Goal: Task Accomplishment & Management: Use online tool/utility

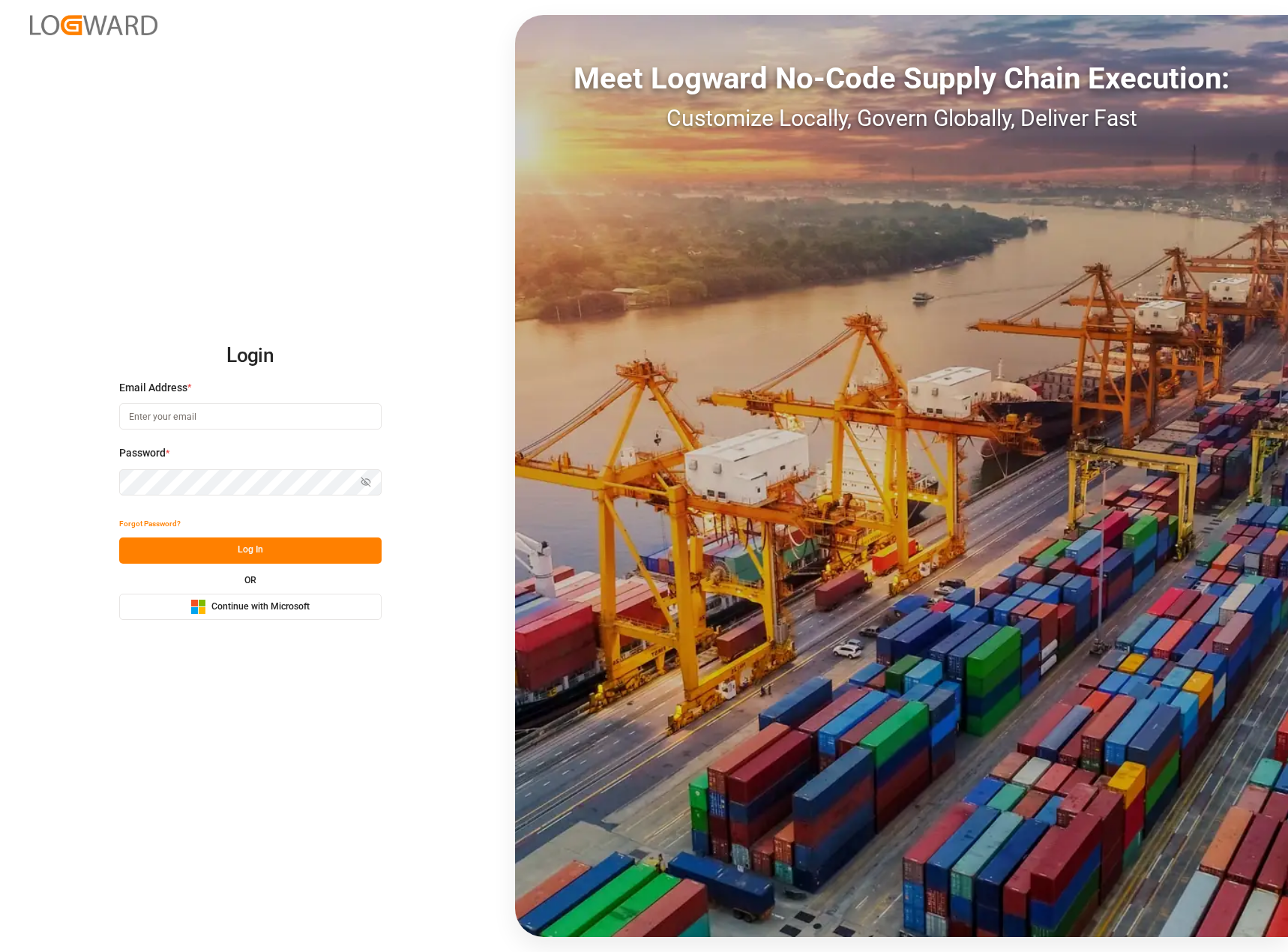
click at [218, 592] on div "OR Microsoft Logo Continue with Microsoft" at bounding box center [250, 598] width 262 height 45
click at [221, 601] on span "Continue with Microsoft" at bounding box center [260, 607] width 99 height 14
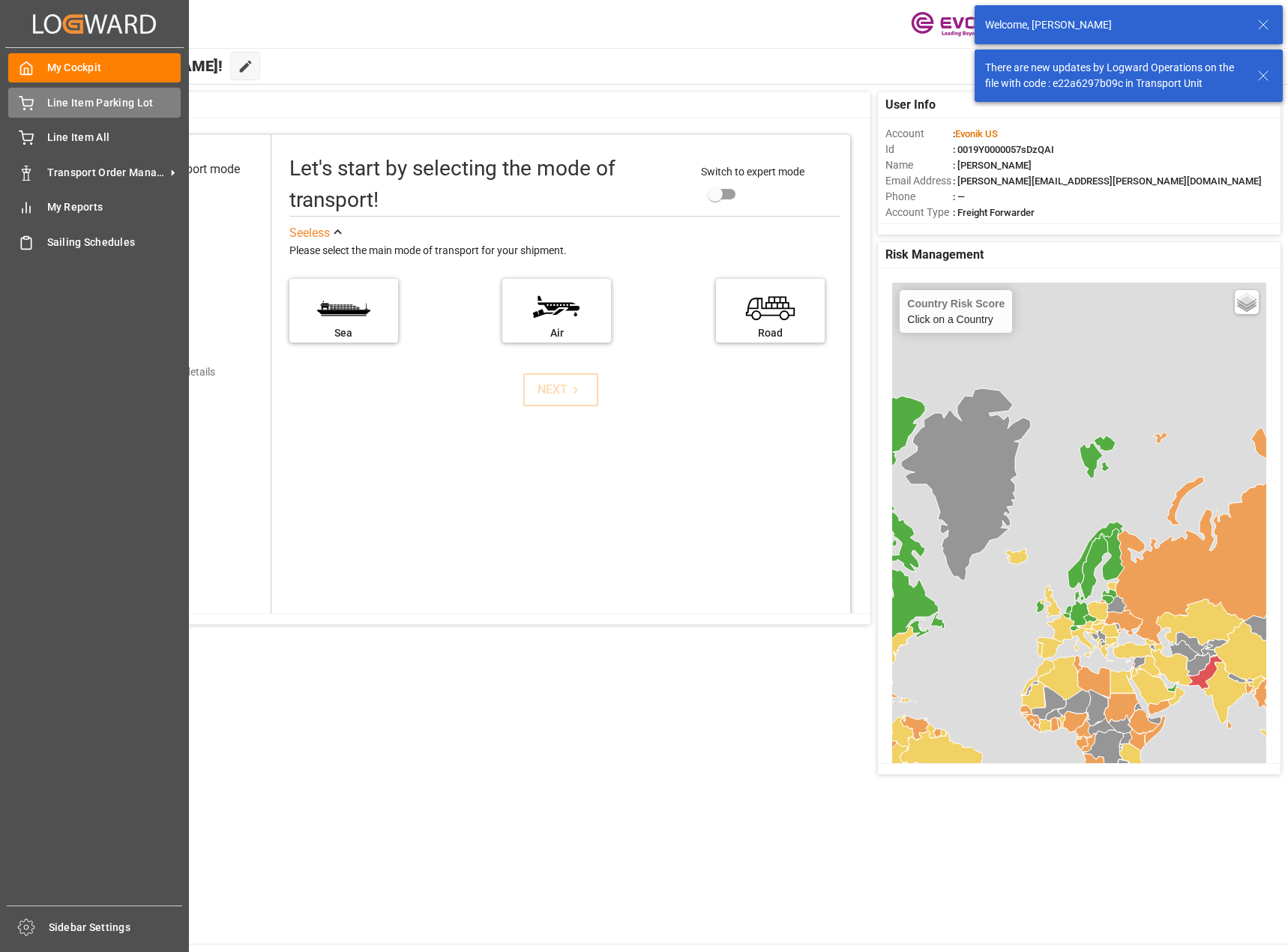
click at [63, 104] on span "Line Item Parking Lot" at bounding box center [114, 102] width 134 height 16
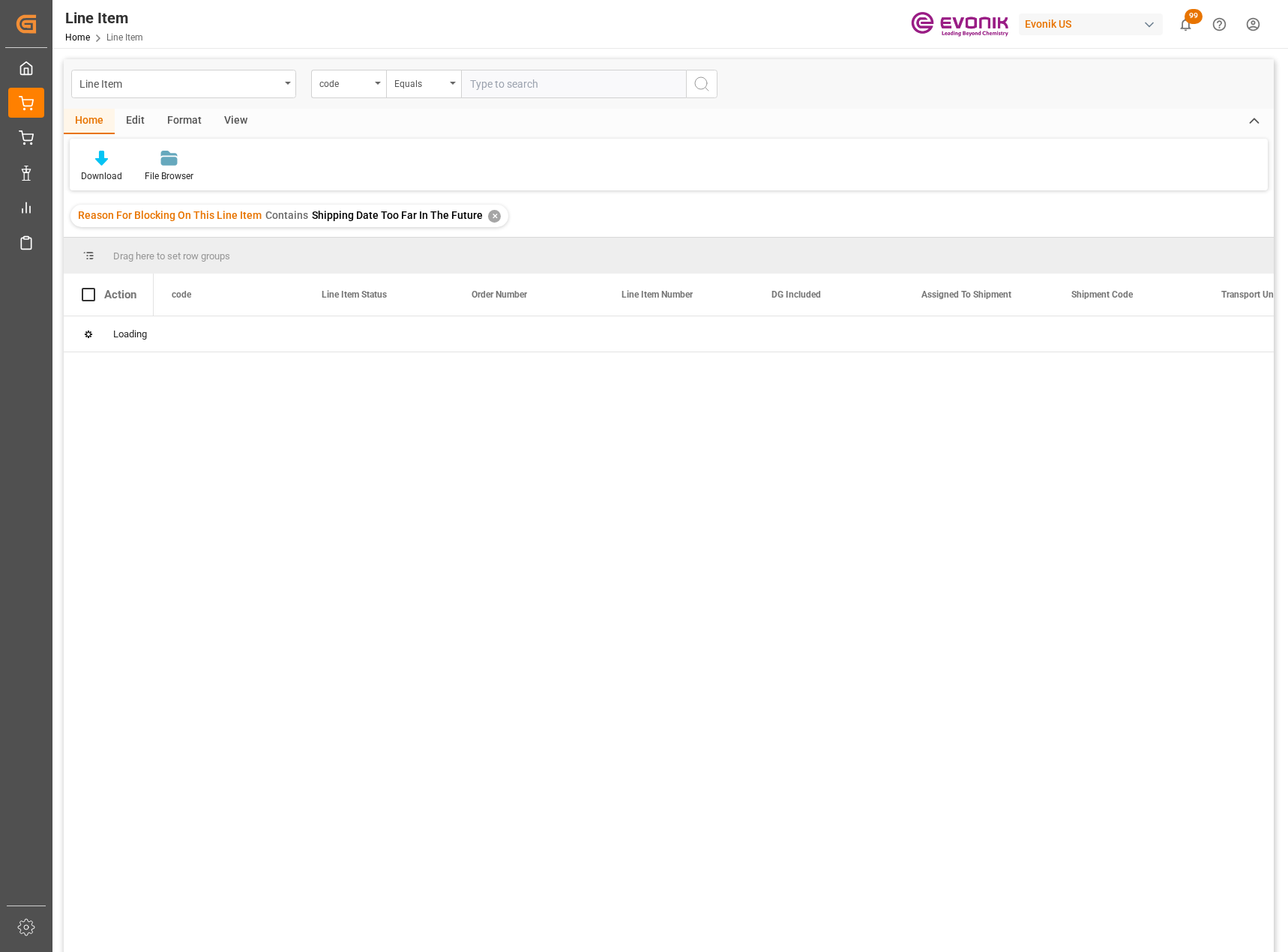
click at [488, 215] on div "✕" at bounding box center [494, 217] width 13 height 13
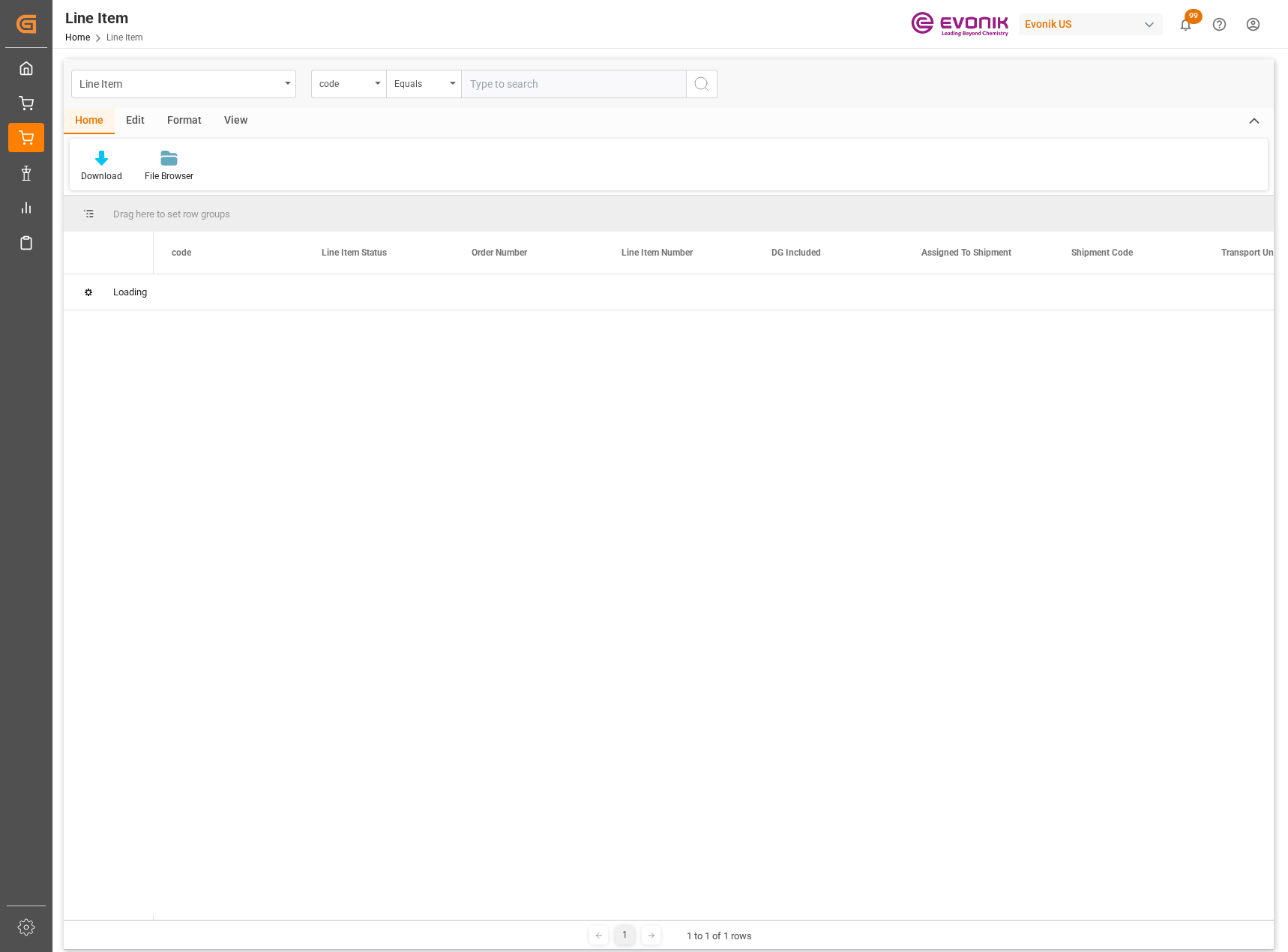
click at [521, 88] on input "text" at bounding box center [573, 84] width 225 height 29
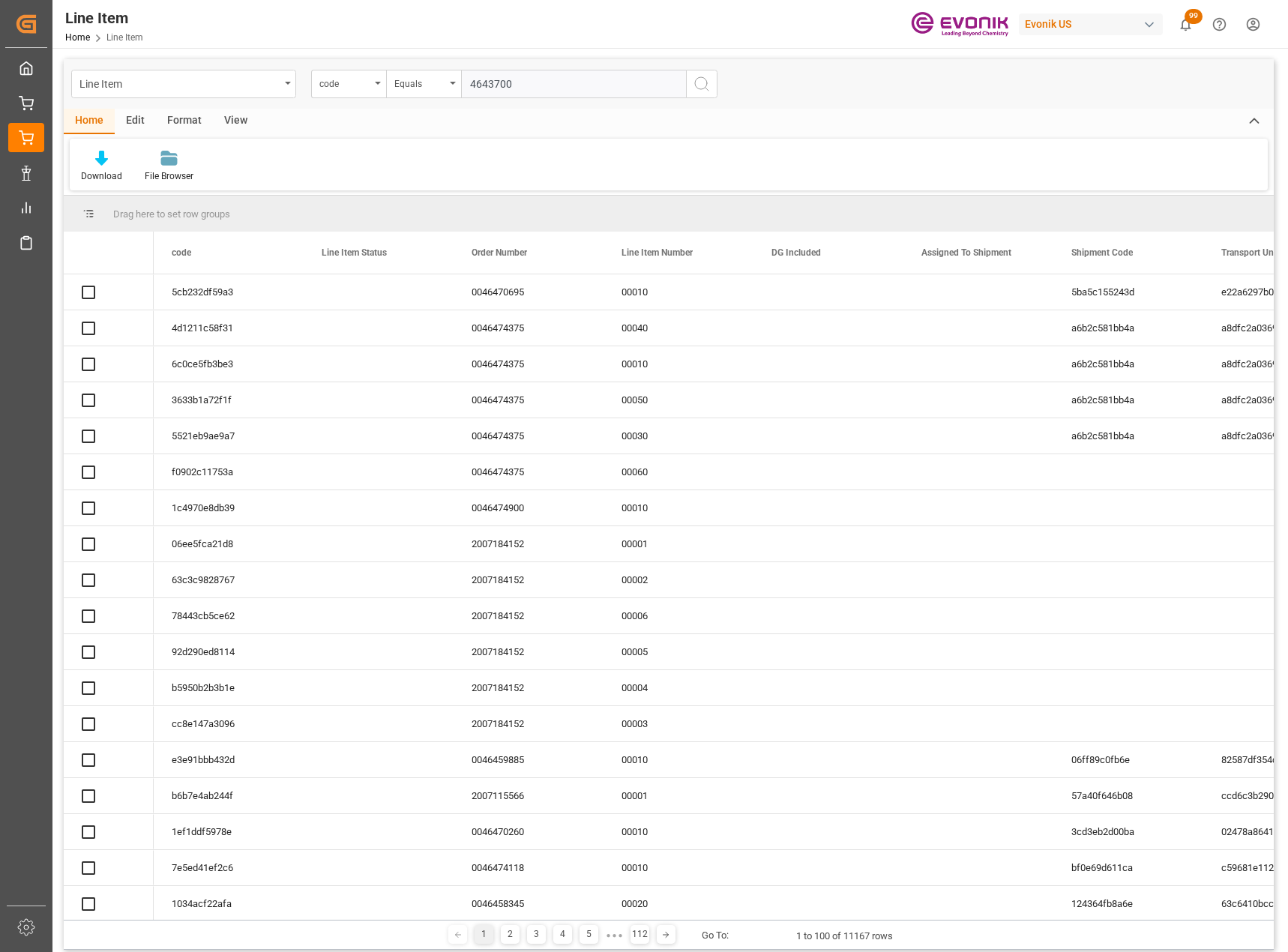
type input "46437006"
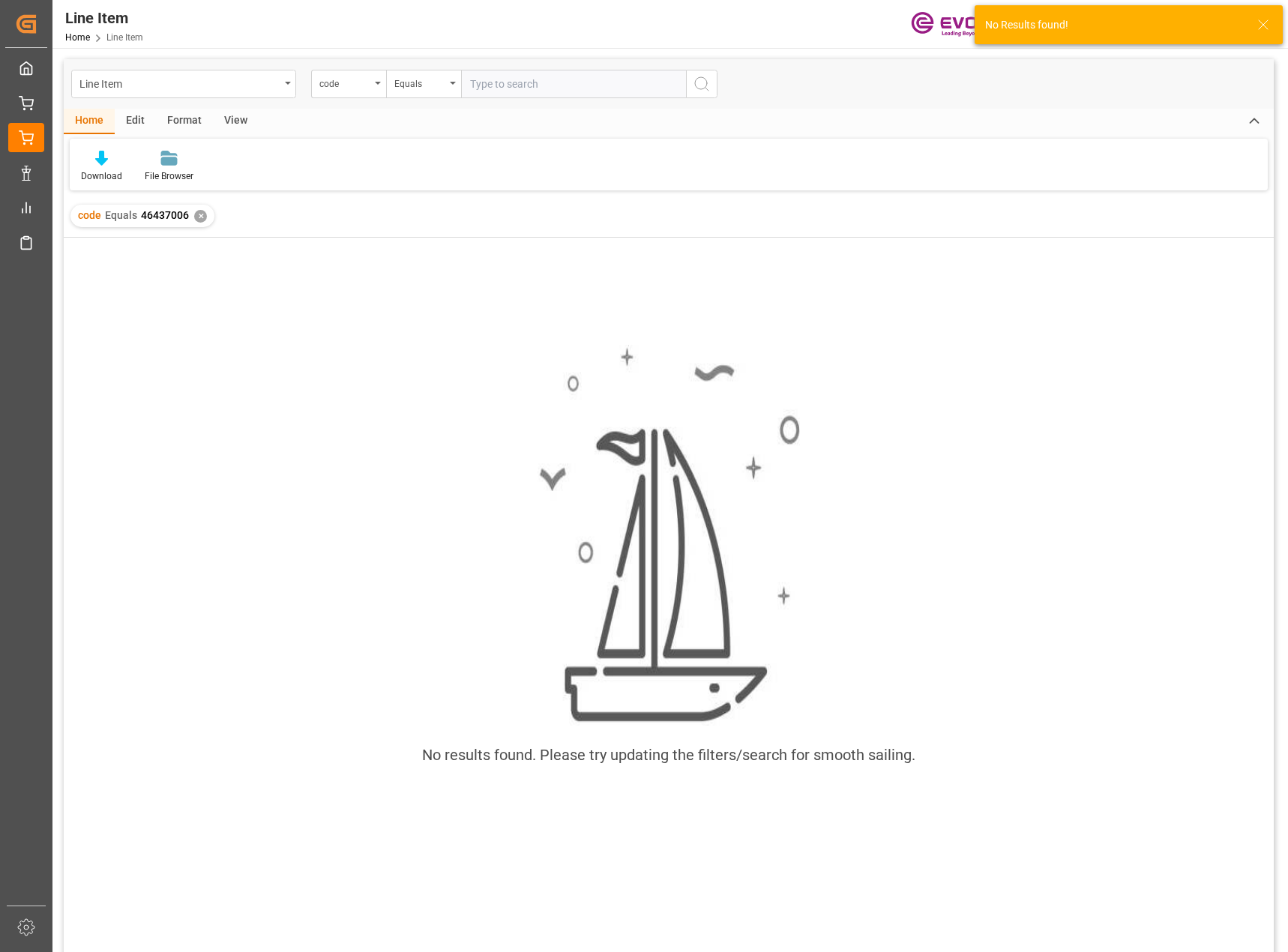
click at [196, 217] on div "✕" at bounding box center [201, 217] width 13 height 13
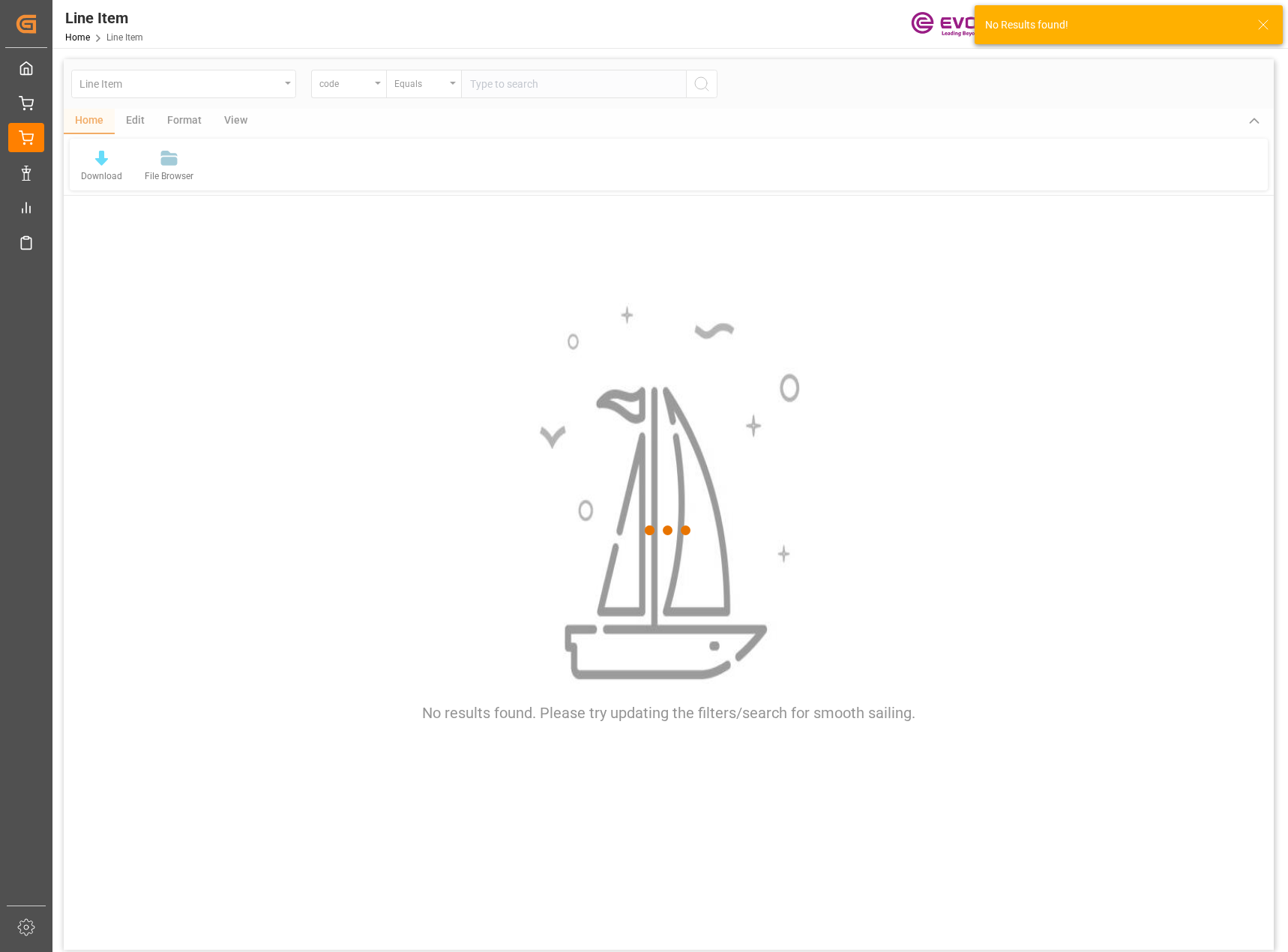
click at [363, 87] on div at bounding box center [669, 531] width 1210 height 944
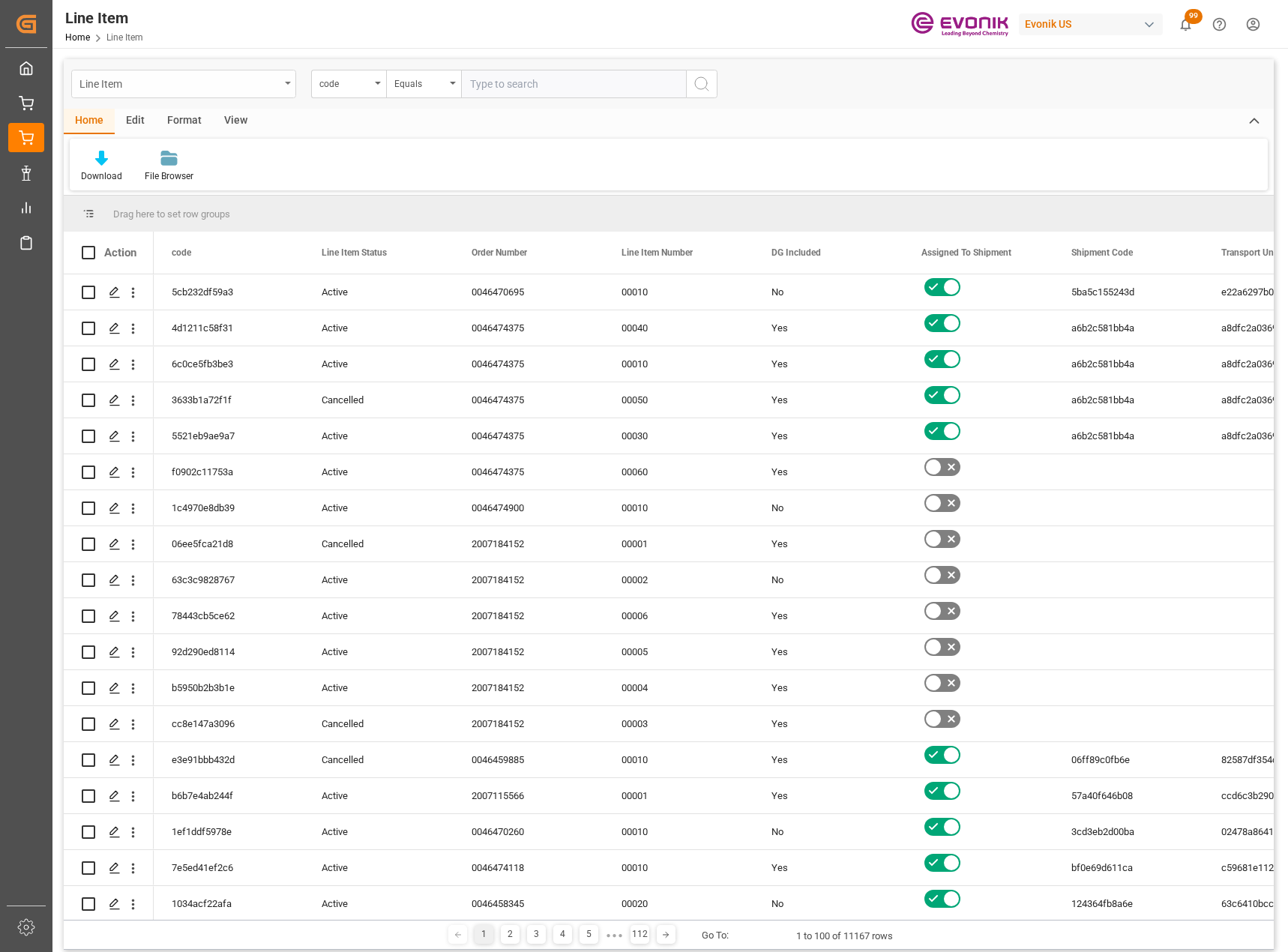
click at [285, 88] on div "Line Item" at bounding box center [184, 84] width 225 height 29
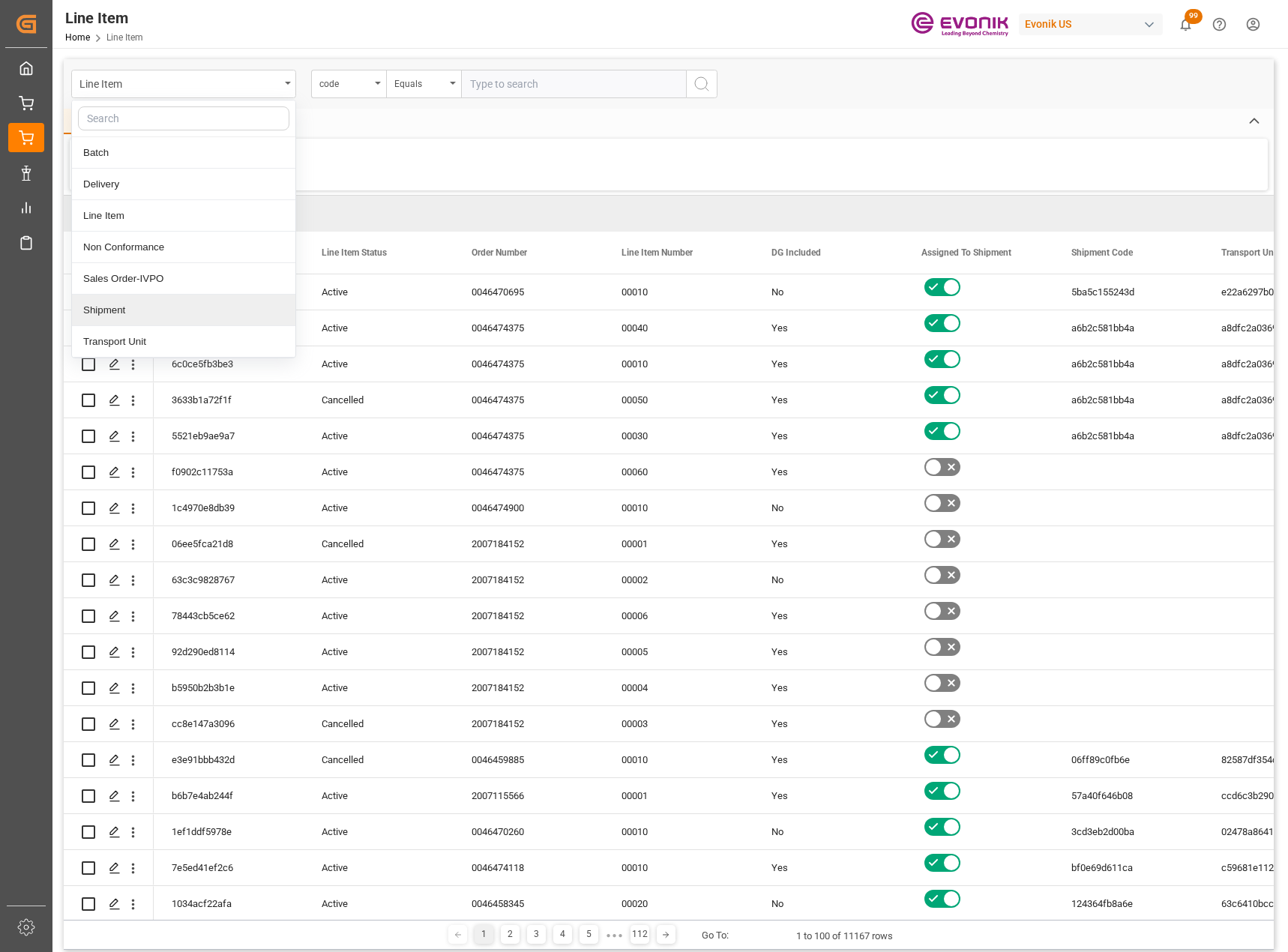
click at [149, 317] on div "Shipment" at bounding box center [183, 311] width 223 height 32
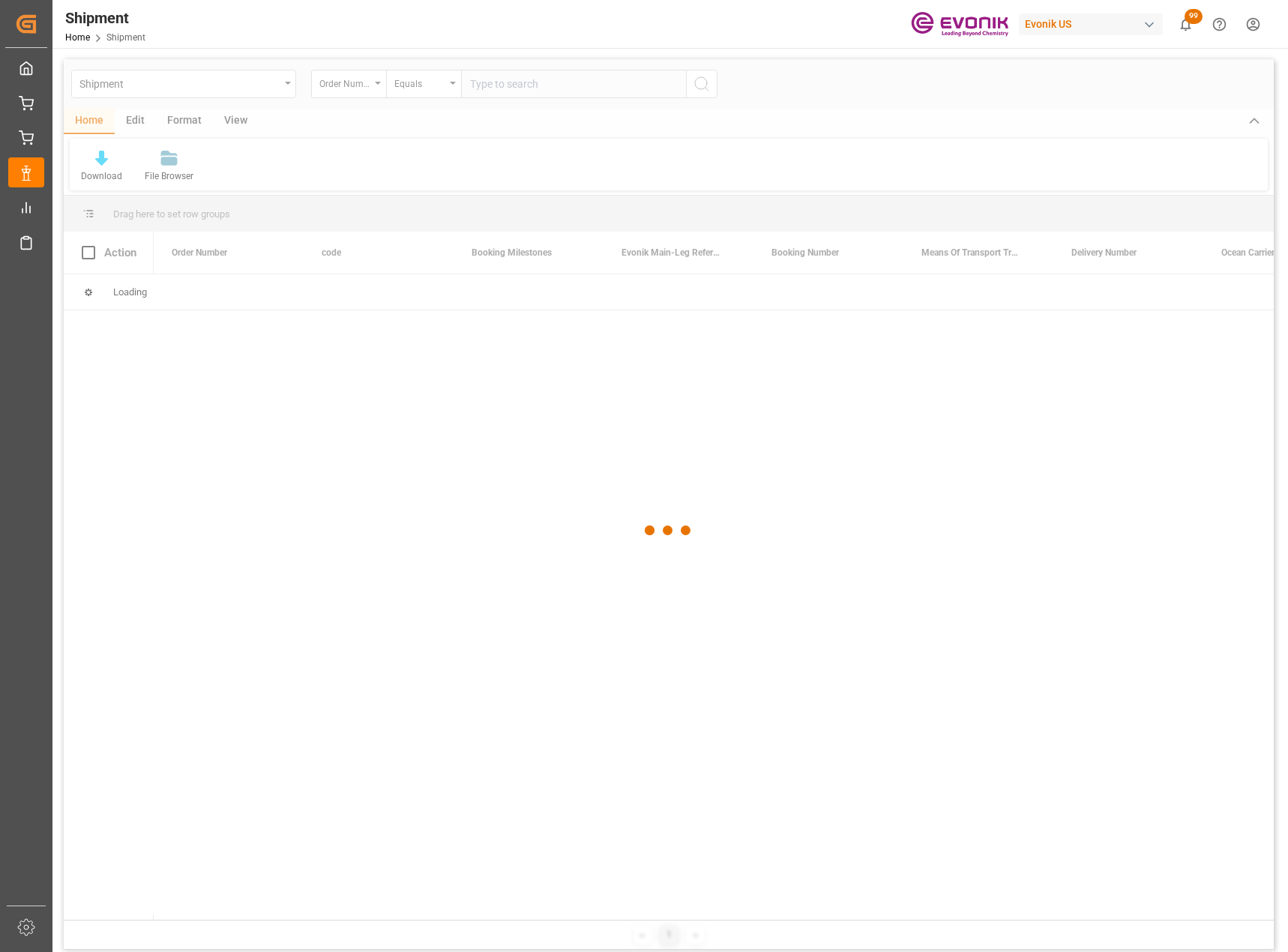
click at [496, 87] on div at bounding box center [669, 531] width 1210 height 944
click at [494, 91] on input "text" at bounding box center [573, 84] width 225 height 29
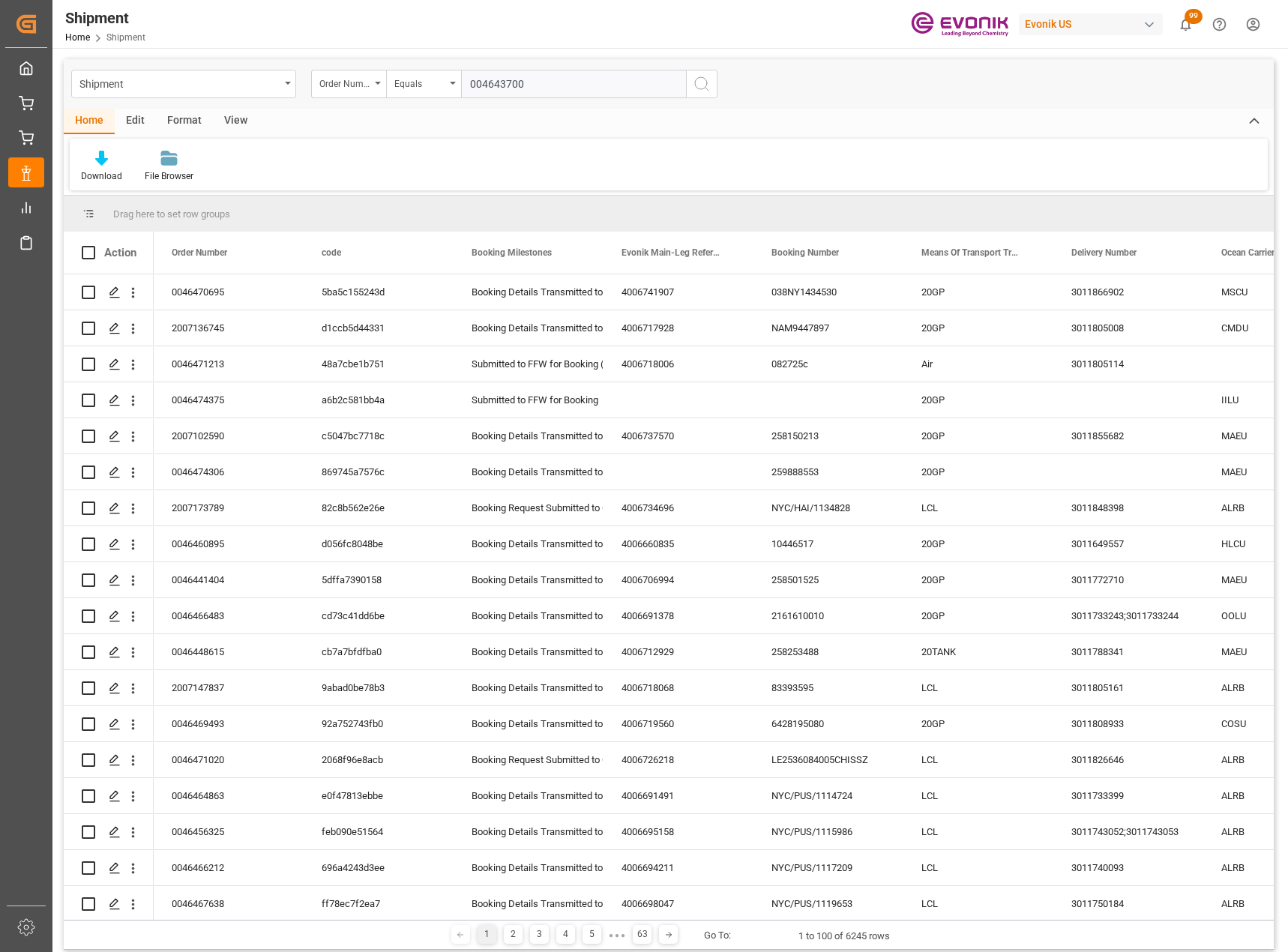
type input "0046437006"
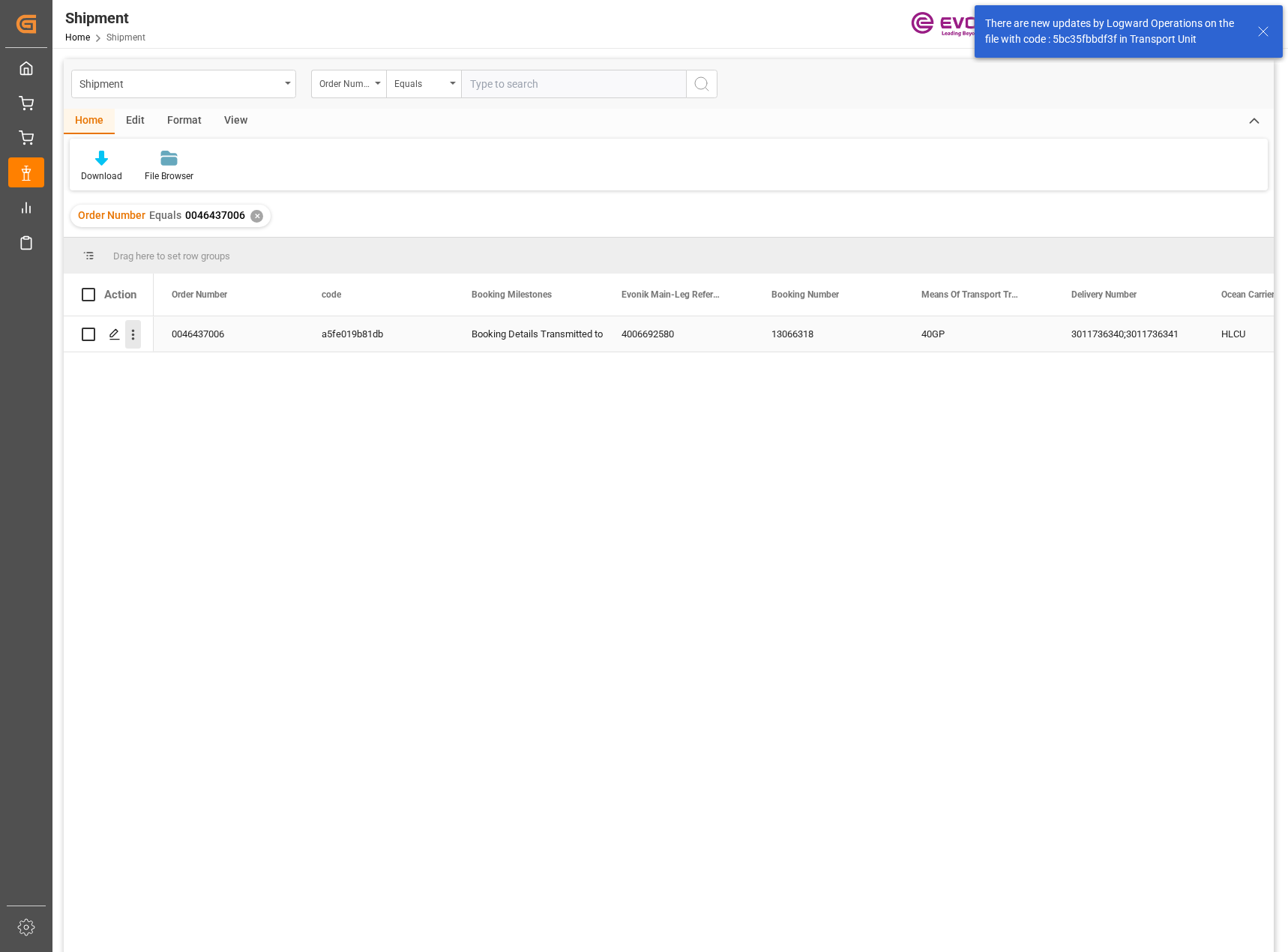
click at [136, 337] on icon "open menu" at bounding box center [133, 335] width 16 height 16
click at [174, 365] on span "Open in new tab" at bounding box center [231, 366] width 137 height 16
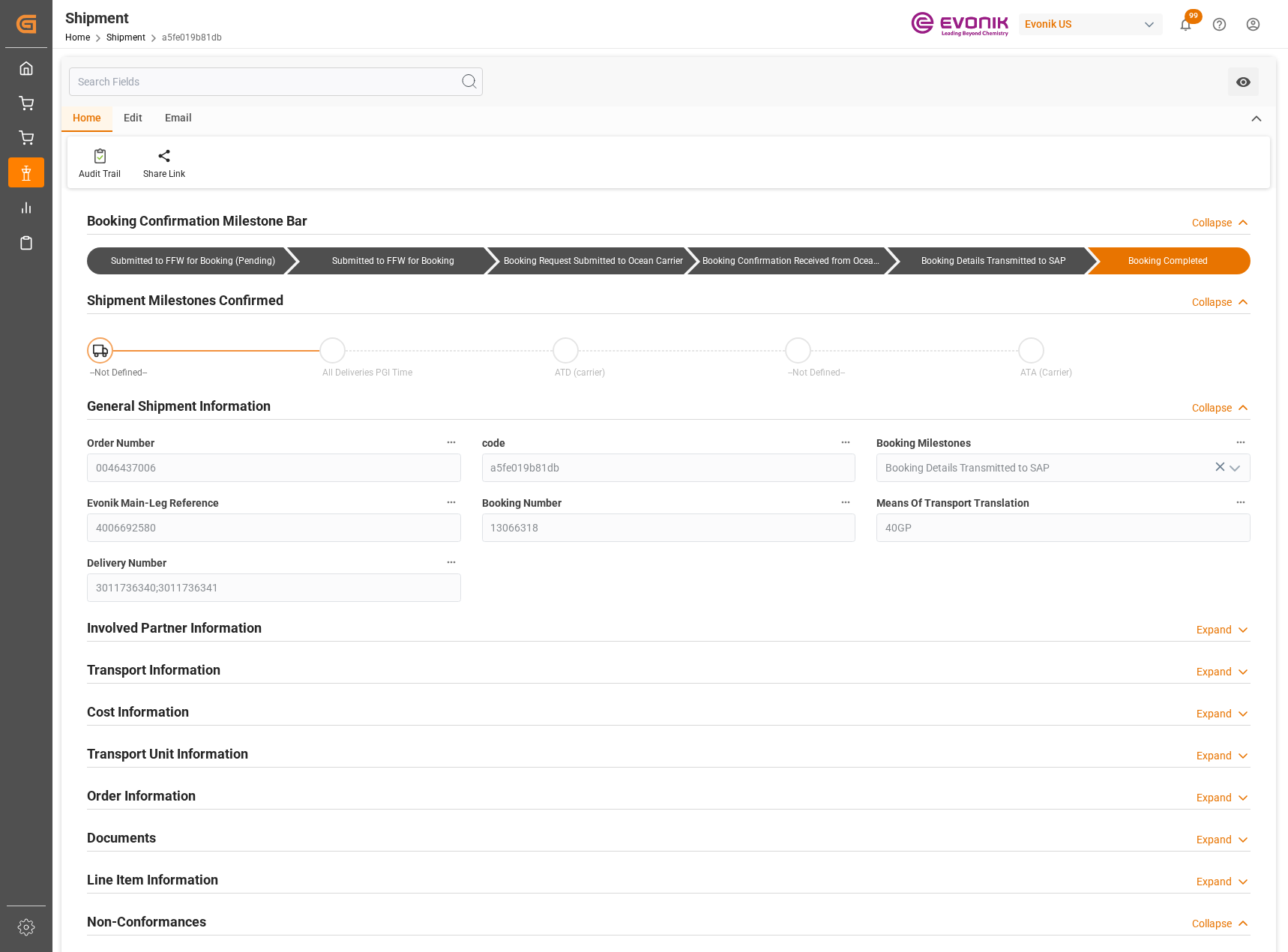
type input "Hapag [PERSON_NAME]"
type input "Hapag Lloyd Aktiengesellschaft"
type input "-12.4"
type input "3"
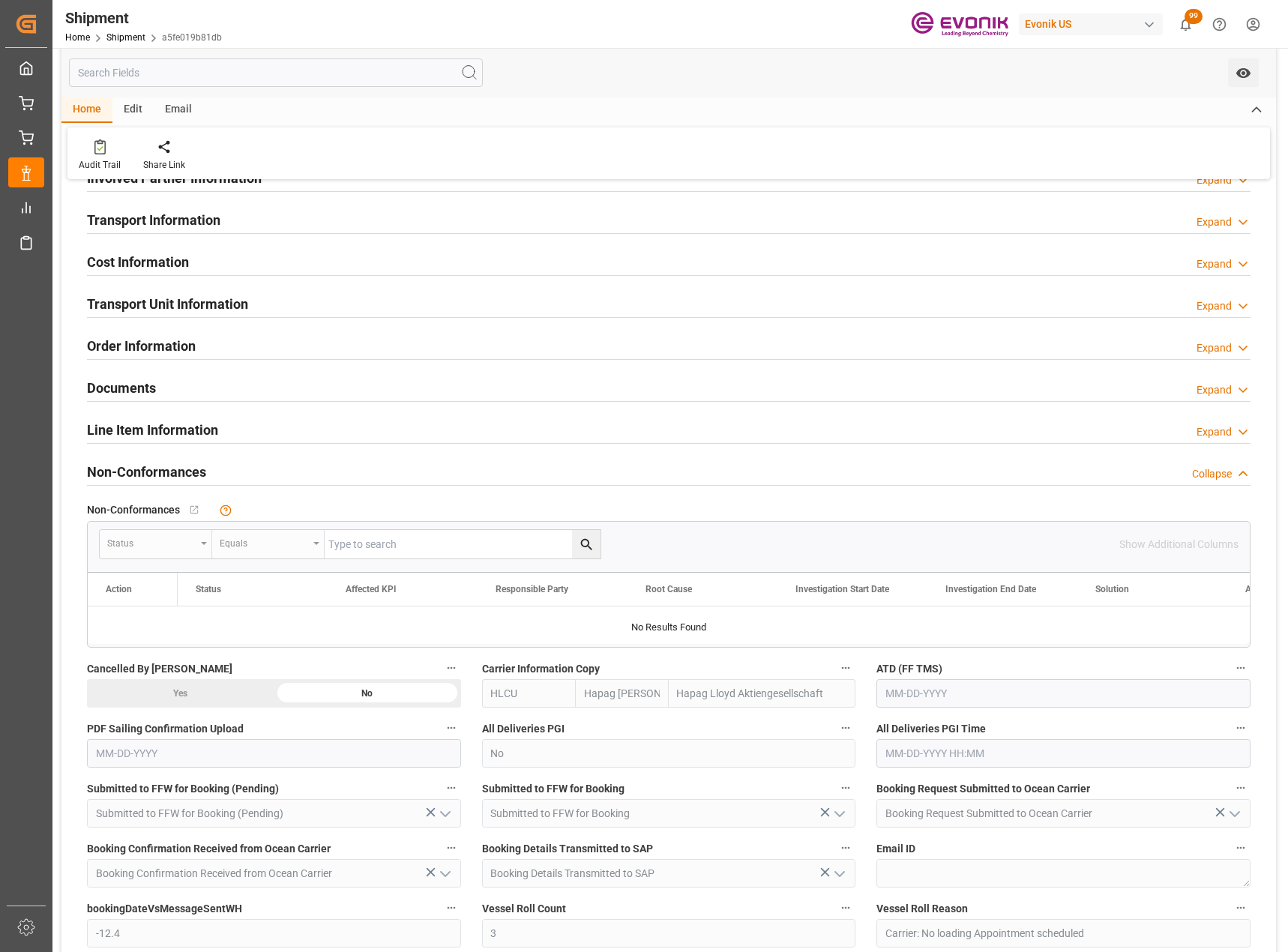
scroll to position [225, 0]
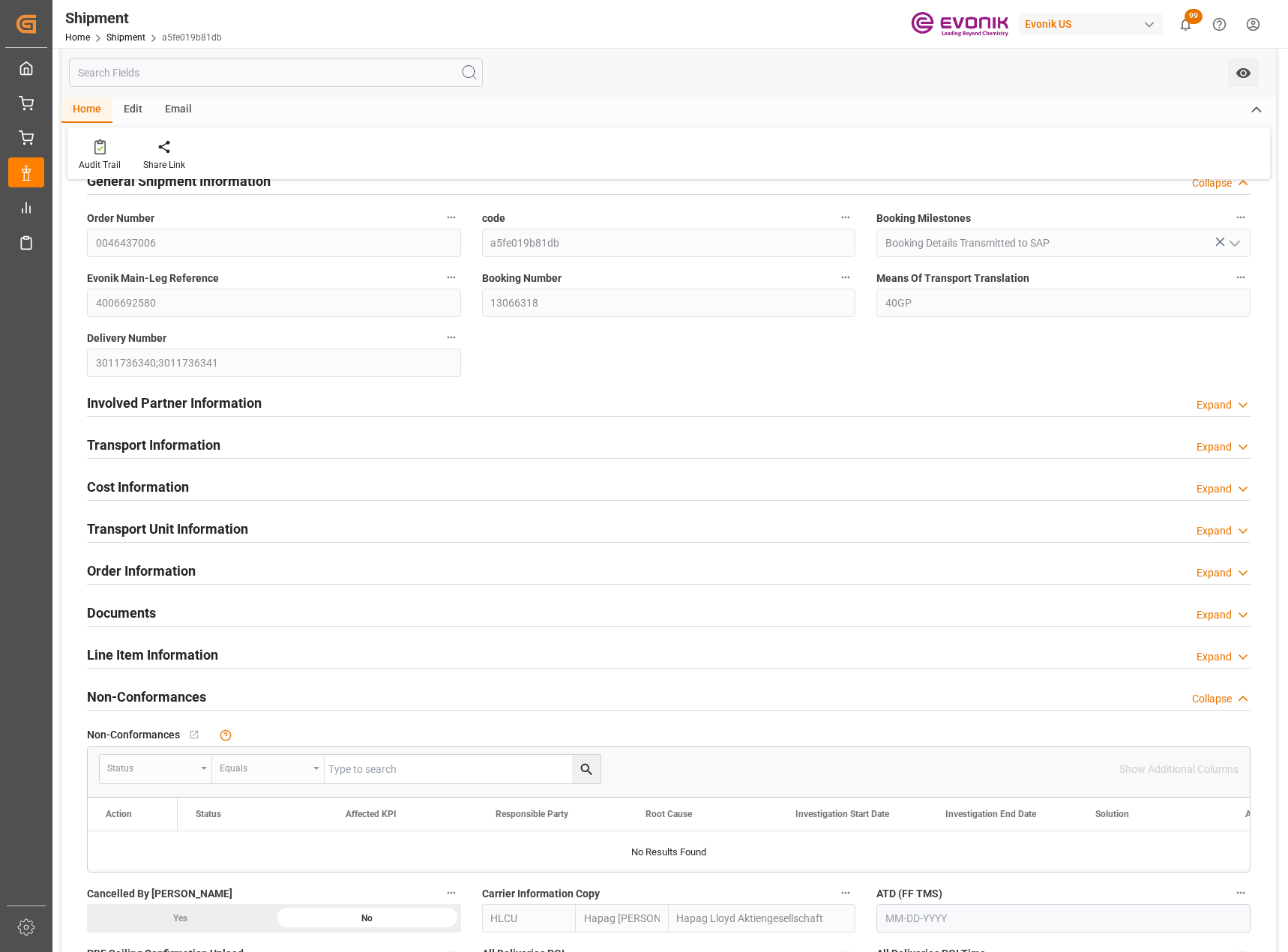
click at [1211, 450] on div "Expand" at bounding box center [1214, 447] width 35 height 16
